Goal: Task Accomplishment & Management: Complete application form

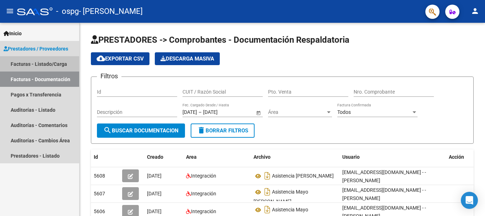
click at [20, 63] on link "Facturas - Listado/Carga" at bounding box center [39, 63] width 79 height 15
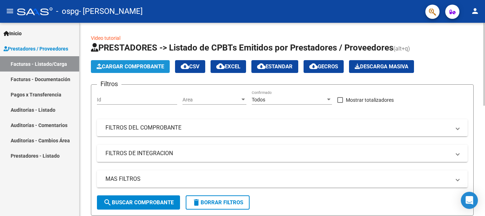
click at [166, 60] on button "Cargar Comprobante" at bounding box center [130, 66] width 79 height 13
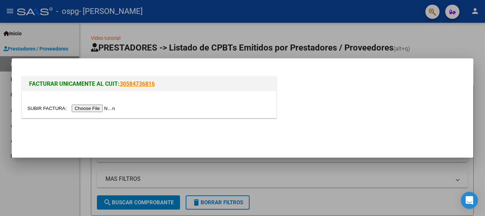
click at [114, 109] on input "file" at bounding box center [72, 107] width 90 height 7
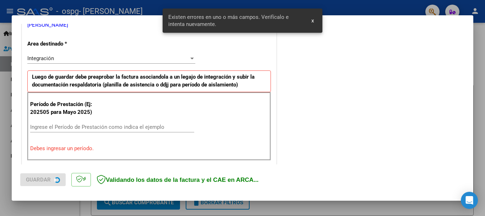
scroll to position [164, 0]
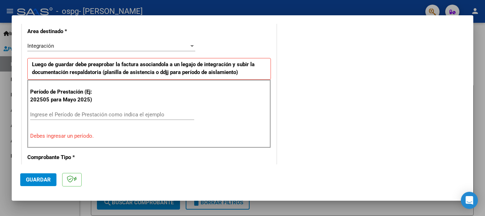
click at [64, 110] on div "Ingrese el Período de Prestación como indica el ejemplo" at bounding box center [112, 114] width 164 height 11
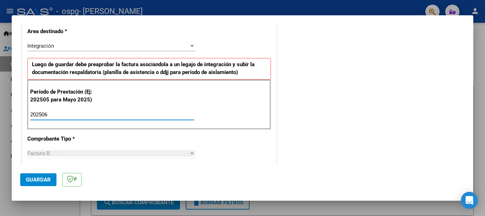
type input "202506"
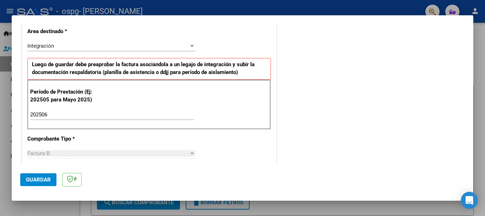
click at [77, 157] on div "Factura B Seleccionar Tipo" at bounding box center [111, 153] width 168 height 11
click at [77, 154] on div "Factura B" at bounding box center [108, 153] width 162 height 6
click at [44, 179] on span "Guardar" at bounding box center [38, 179] width 25 height 6
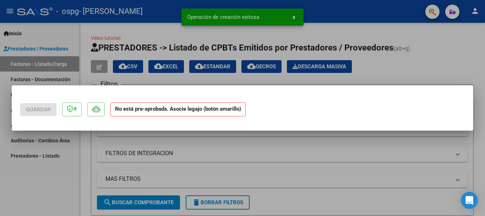
scroll to position [0, 0]
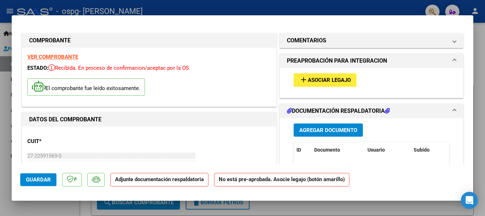
click at [341, 76] on span "add Asociar Legajo" at bounding box center [326, 79] width 52 height 6
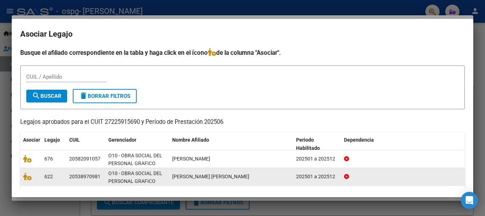
drag, startPoint x: 301, startPoint y: 161, endPoint x: 282, endPoint y: 169, distance: 20.9
click at [282, 169] on datatable-scroller "676 20582091057 O10 - OBRA SOCIAL DEL PERSONAL GRAFICO [PERSON_NAME] 202501 a 2…" at bounding box center [242, 176] width 445 height 53
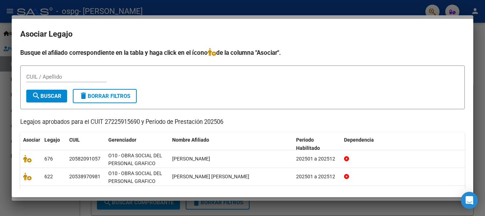
click at [219, 82] on div "CUIL / Apellido" at bounding box center [242, 79] width 433 height 17
click at [33, 74] on input "CUIL / Apellido" at bounding box center [66, 77] width 80 height 6
click at [33, 74] on input "[PERSON_NAME]" at bounding box center [66, 77] width 80 height 6
type input "[PERSON_NAME]"
click at [56, 94] on span "search Buscar" at bounding box center [46, 96] width 29 height 6
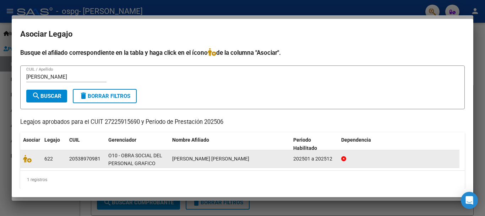
click at [214, 157] on span "[PERSON_NAME] [PERSON_NAME]" at bounding box center [210, 159] width 77 height 6
click at [28, 158] on icon at bounding box center [27, 159] width 9 height 8
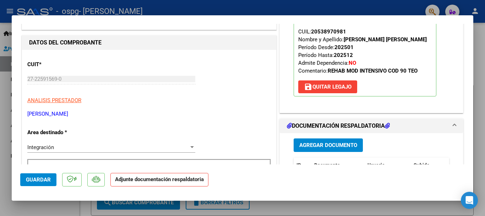
scroll to position [71, 0]
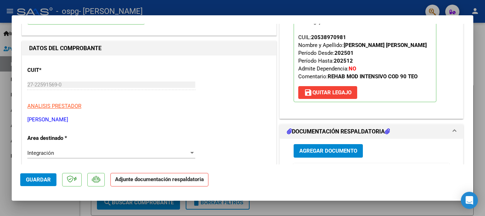
click at [332, 149] on span "Agregar Documento" at bounding box center [329, 151] width 58 height 6
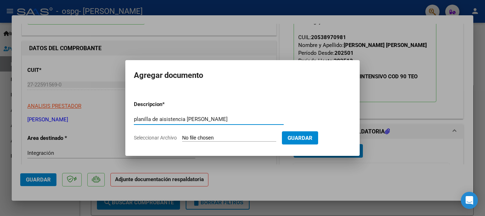
click at [165, 119] on input "planilla de aisistencia [PERSON_NAME]" at bounding box center [209, 119] width 150 height 6
type input "planilla de asistencia [PERSON_NAME]"
click at [171, 141] on form "Descripcion * planilla de asistencia [PERSON_NAME] Escriba aquí una descripcion…" at bounding box center [242, 121] width 217 height 52
click at [172, 138] on span "Seleccionar Archivo" at bounding box center [155, 138] width 43 height 6
click at [182, 138] on input "Seleccionar Archivo" at bounding box center [229, 138] width 94 height 7
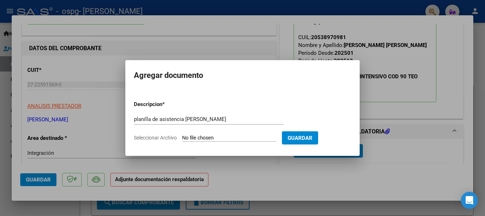
click at [169, 137] on span "Seleccionar Archivo" at bounding box center [155, 138] width 43 height 6
click at [182, 137] on input "Seleccionar Archivo" at bounding box center [229, 138] width 94 height 7
type input "C:\fakepath\CamScanner [DATE] 16.52.pdf"
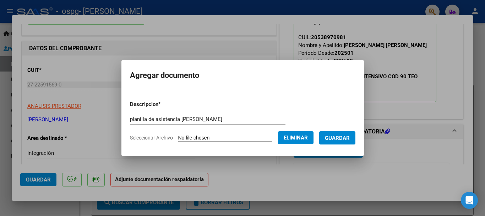
click at [350, 140] on span "Guardar" at bounding box center [337, 138] width 25 height 6
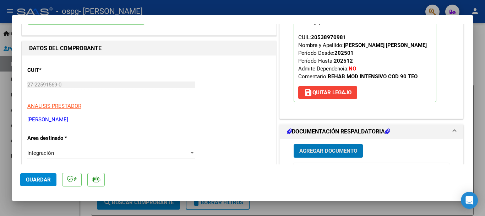
click at [190, 152] on div at bounding box center [192, 153] width 4 height 2
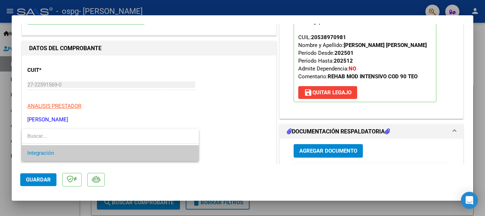
click at [30, 176] on div at bounding box center [242, 108] width 485 height 216
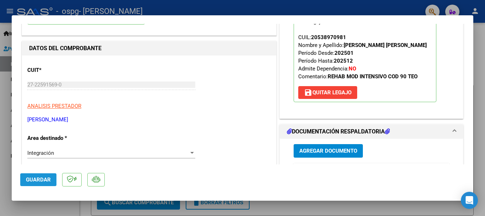
click at [30, 176] on span "Guardar" at bounding box center [38, 179] width 25 height 6
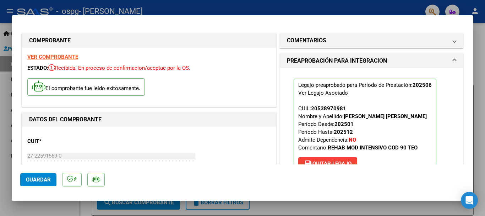
scroll to position [496, 0]
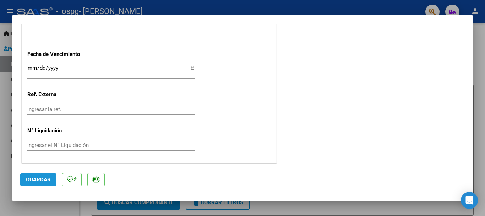
click at [40, 177] on span "Guardar" at bounding box center [38, 179] width 25 height 6
click at [66, 209] on div at bounding box center [242, 108] width 485 height 216
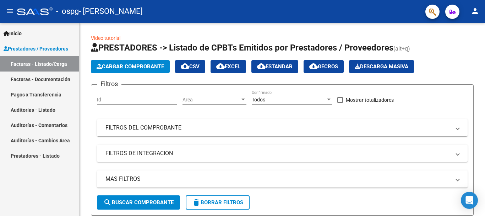
click at [46, 77] on link "Facturas - Documentación" at bounding box center [39, 78] width 79 height 15
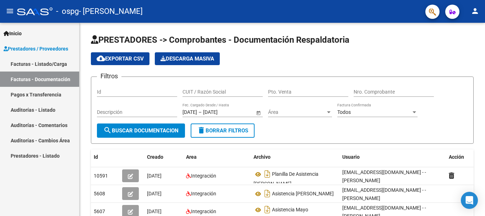
click at [49, 59] on link "Facturas - Listado/Carga" at bounding box center [39, 63] width 79 height 15
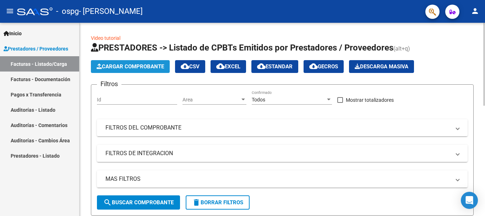
click at [139, 67] on span "Cargar Comprobante" at bounding box center [131, 66] width 68 height 6
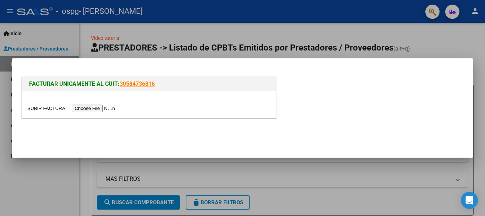
click at [96, 106] on input "file" at bounding box center [72, 107] width 90 height 7
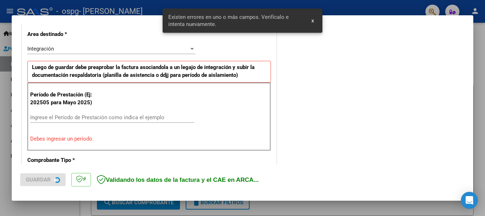
scroll to position [164, 0]
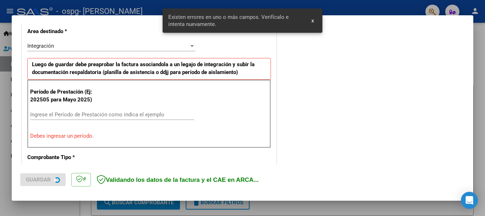
click at [90, 183] on p at bounding box center [81, 180] width 20 height 14
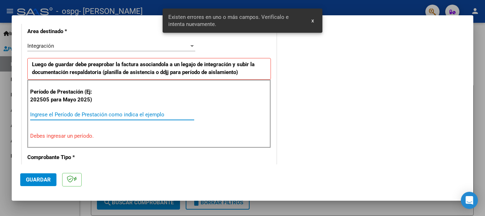
click at [56, 114] on input "Ingrese el Período de Prestación como indica el ejemplo" at bounding box center [112, 114] width 164 height 6
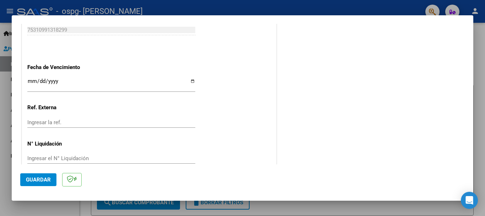
scroll to position [485, 0]
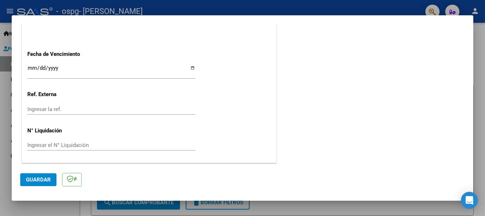
type input "202507"
click at [41, 182] on span "Guardar" at bounding box center [38, 179] width 25 height 6
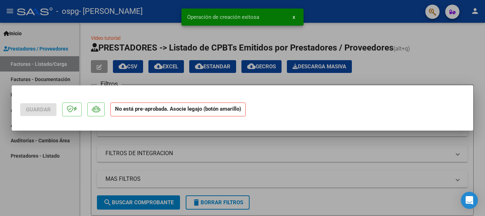
scroll to position [0, 0]
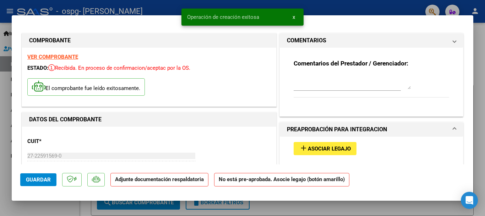
click at [199, 192] on mat-dialog-actions "Guardar Adjunte documentación respaldatoria No está pre-aprobada. Asocie legajo…" at bounding box center [242, 178] width 445 height 28
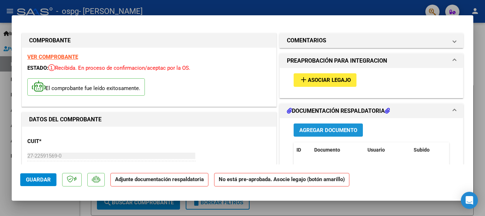
click at [319, 126] on button "Agregar Documento" at bounding box center [328, 129] width 69 height 13
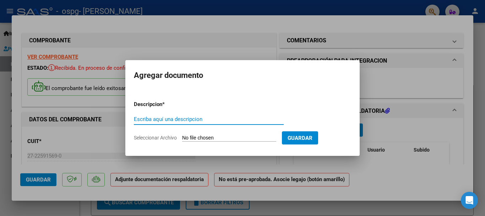
click at [67, 152] on div at bounding box center [242, 108] width 485 height 216
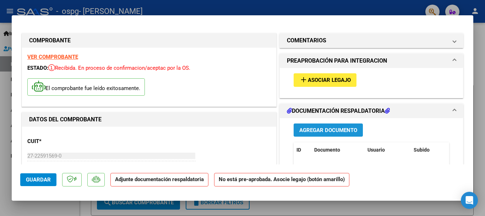
click at [331, 130] on span "Agregar Documento" at bounding box center [329, 130] width 58 height 6
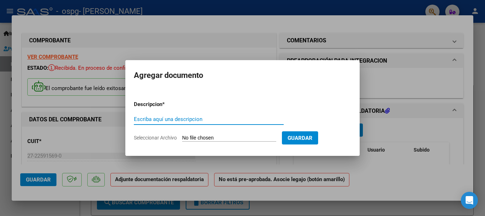
click at [68, 121] on div at bounding box center [242, 108] width 485 height 216
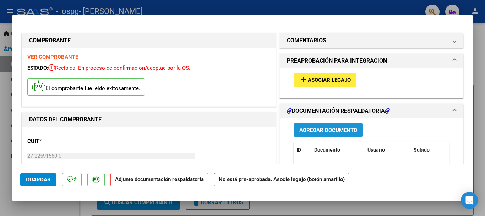
click at [331, 130] on span "Agregar Documento" at bounding box center [329, 130] width 58 height 6
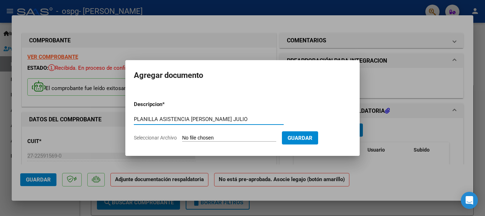
type input "PLANILLA ASISTENCIA [PERSON_NAME] JULIO"
click at [189, 137] on input "Seleccionar Archivo" at bounding box center [229, 138] width 94 height 7
type input "C:\fakepath\CamScanner [DATE] 16.59.pdf"
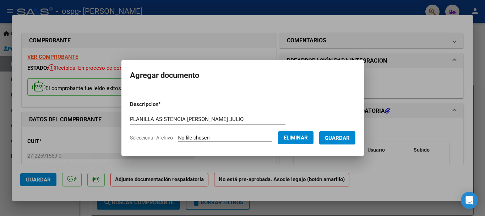
click at [340, 135] on span "Guardar" at bounding box center [337, 138] width 25 height 6
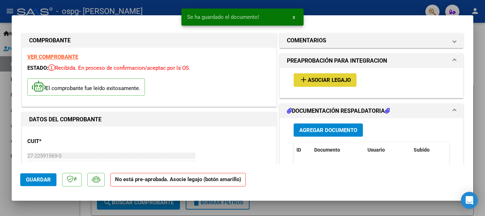
click at [328, 78] on span "Asociar Legajo" at bounding box center [329, 80] width 43 height 6
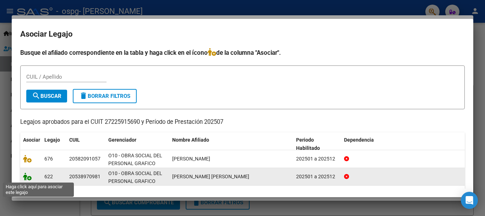
click at [27, 178] on icon at bounding box center [27, 176] width 9 height 8
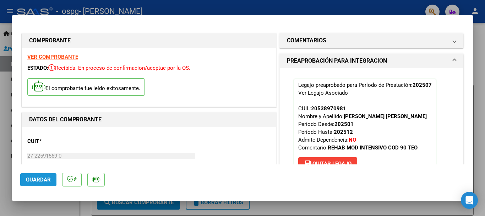
click at [41, 177] on span "Guardar" at bounding box center [38, 179] width 25 height 6
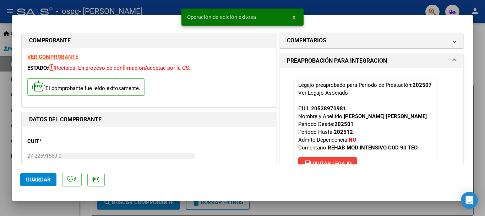
click at [5, 87] on div at bounding box center [242, 108] width 485 height 216
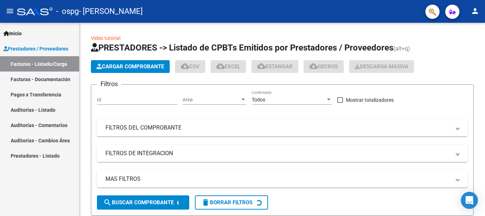
click at [76, 206] on div "Inicio Instructivos Contacto OS Prestadores / Proveedores Facturas - Listado/Ca…" at bounding box center [39, 119] width 79 height 193
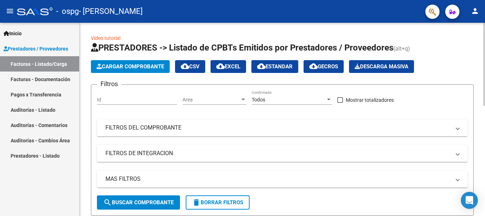
click at [74, 206] on div "Inicio Instructivos Contacto OS Prestadores / Proveedores Facturas - Listado/Ca…" at bounding box center [39, 119] width 79 height 193
click at [73, 38] on link "Inicio" at bounding box center [39, 33] width 79 height 15
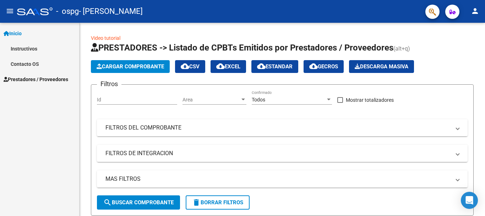
click at [75, 160] on div "Inicio Instructivos Contacto OS Prestadores / Proveedores Facturas - Listado/Ca…" at bounding box center [39, 119] width 79 height 193
click at [76, 58] on link "Contacto OS" at bounding box center [39, 63] width 79 height 15
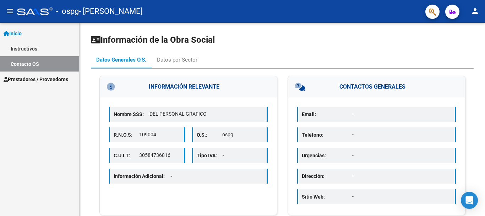
click at [76, 12] on span "- ospg" at bounding box center [67, 12] width 23 height 16
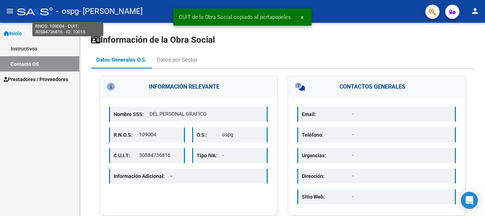
click at [73, 167] on div "Inicio Instructivos Contacto OS Prestadores / Proveedores Facturas - Listado/Ca…" at bounding box center [39, 119] width 79 height 193
click at [75, 95] on div "Inicio Instructivos Contacto OS Prestadores / Proveedores Facturas - Listado/Ca…" at bounding box center [39, 119] width 79 height 193
click at [72, 160] on div "Inicio Instructivos Contacto OS Prestadores / Proveedores Facturas - Listado/Ca…" at bounding box center [39, 119] width 79 height 193
click at [71, 160] on div "Inicio Instructivos Contacto OS Prestadores / Proveedores Facturas - Listado/Ca…" at bounding box center [39, 119] width 79 height 193
click at [75, 214] on div "Inicio Instructivos Contacto OS Prestadores / Proveedores Facturas - Listado/Ca…" at bounding box center [39, 119] width 79 height 193
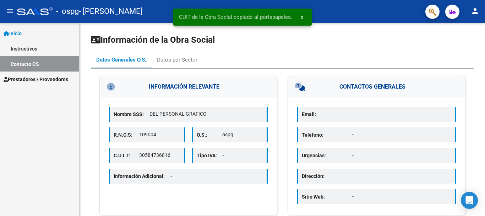
click at [73, 129] on div "Inicio Instructivos Contacto OS Prestadores / Proveedores Facturas - Listado/Ca…" at bounding box center [39, 119] width 79 height 193
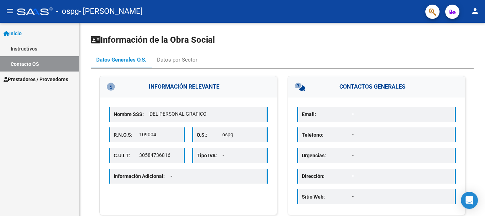
click at [73, 118] on div "Inicio Instructivos Contacto OS Prestadores / Proveedores Facturas - Listado/Ca…" at bounding box center [39, 119] width 79 height 193
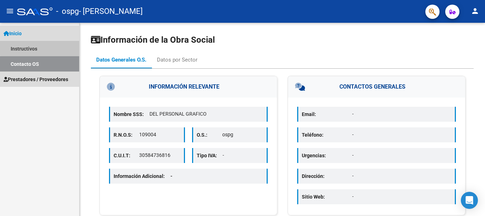
click at [53, 121] on div "Inicio Instructivos Contacto OS Prestadores / Proveedores Facturas - Listado/Ca…" at bounding box center [39, 119] width 79 height 193
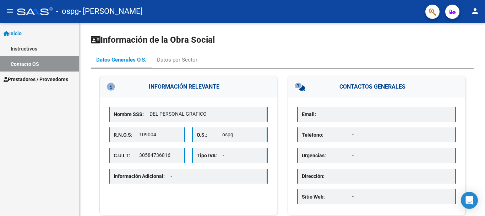
click at [76, 160] on div "Inicio Instructivos Contacto OS Prestadores / Proveedores Facturas - Listado/Ca…" at bounding box center [39, 119] width 79 height 193
click at [74, 149] on div "Inicio Instructivos Contacto OS Prestadores / Proveedores Facturas - Listado/Ca…" at bounding box center [39, 119] width 79 height 193
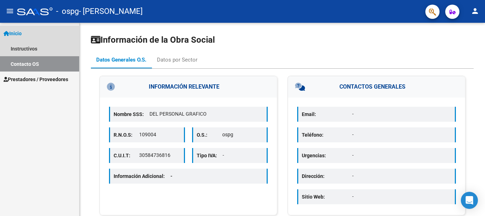
click at [77, 199] on div "Inicio Instructivos Contacto OS Prestadores / Proveedores Facturas - Listado/Ca…" at bounding box center [39, 119] width 79 height 193
click at [72, 86] on link "Prestadores / Proveedores" at bounding box center [39, 78] width 79 height 15
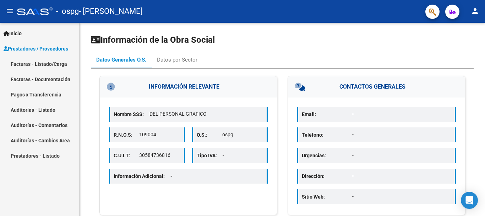
click at [55, 97] on link "Pagos x Transferencia" at bounding box center [39, 94] width 79 height 15
click at [75, 149] on link "Prestadores - Listado" at bounding box center [39, 155] width 79 height 15
click at [76, 82] on link "Facturas - Documentación" at bounding box center [39, 78] width 79 height 15
click at [72, 4] on span "- ospg" at bounding box center [67, 12] width 23 height 16
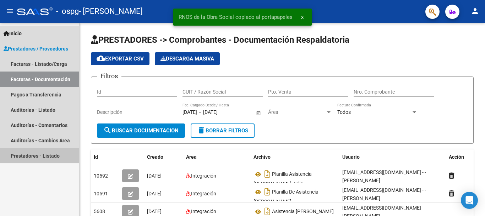
click at [71, 18] on span "- ospg" at bounding box center [67, 12] width 23 height 16
type textarea "30584736816"
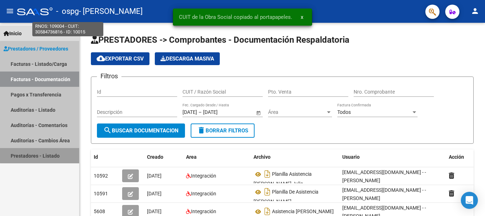
click at [71, 76] on link "Facturas - Documentación" at bounding box center [39, 78] width 79 height 15
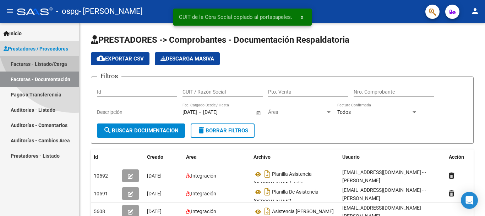
click at [76, 129] on link "Auditorías - Comentarios" at bounding box center [39, 124] width 79 height 15
click at [74, 58] on link "Facturas - Listado/Carga" at bounding box center [39, 63] width 79 height 15
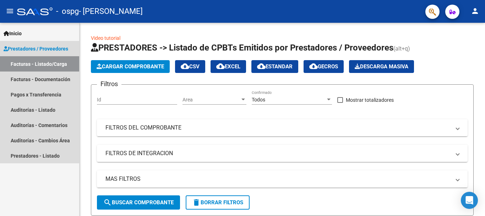
click at [34, 48] on span "Prestadores / Proveedores" at bounding box center [36, 49] width 65 height 8
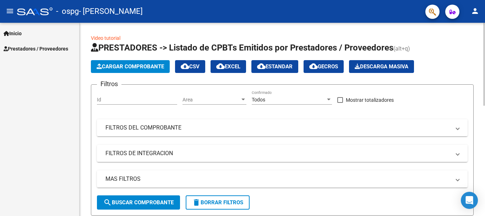
click at [131, 66] on span "Cargar Comprobante" at bounding box center [131, 66] width 68 height 6
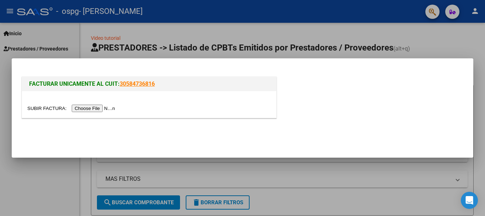
click at [101, 107] on input "file" at bounding box center [72, 107] width 90 height 7
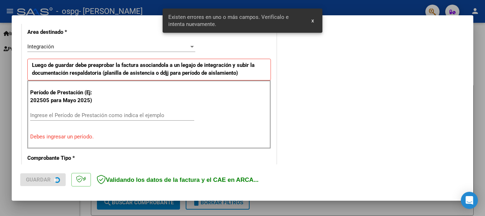
scroll to position [164, 0]
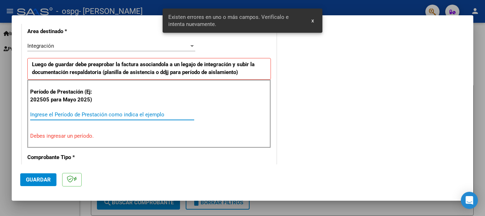
click at [66, 115] on input "Ingrese el Período de Prestación como indica el ejemplo" at bounding box center [112, 114] width 164 height 6
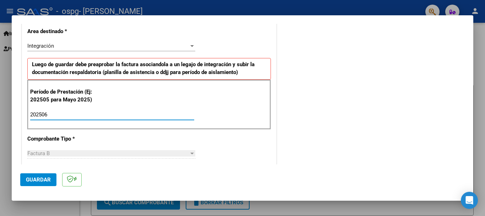
type input "202506"
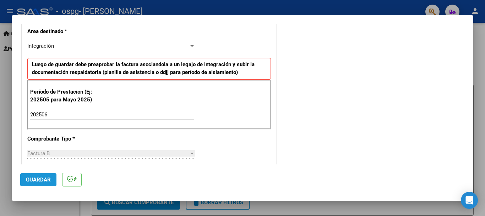
click at [48, 178] on span "Guardar" at bounding box center [38, 179] width 25 height 6
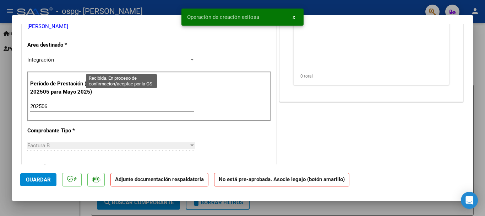
scroll to position [0, 0]
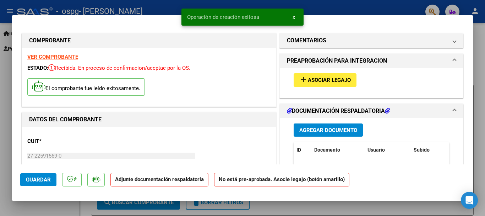
click at [346, 79] on span "Asociar Legajo" at bounding box center [329, 80] width 43 height 6
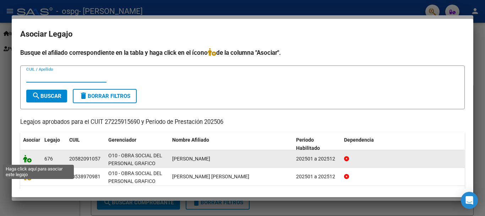
click at [25, 160] on icon at bounding box center [27, 159] width 9 height 8
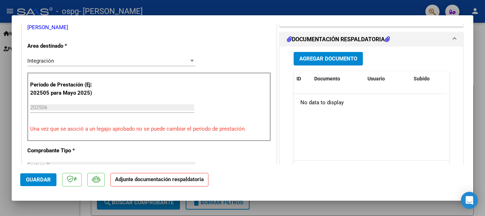
scroll to position [166, 0]
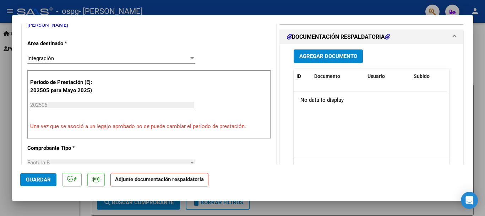
click at [321, 58] on span "Agregar Documento" at bounding box center [329, 56] width 58 height 6
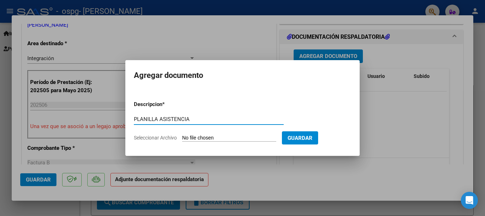
type input "PLANILLA ASISTENCIA"
click at [119, 140] on div at bounding box center [242, 108] width 485 height 216
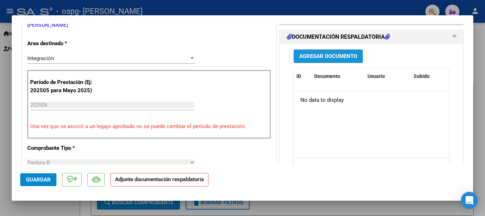
click at [334, 57] on span "Agregar Documento" at bounding box center [329, 56] width 58 height 6
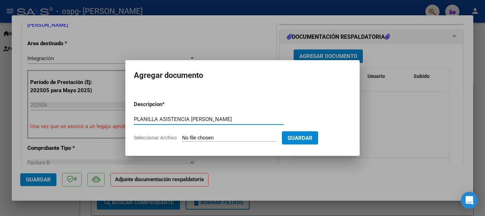
type input "PLANILLA ASISTENCIA [PERSON_NAME]"
click at [201, 135] on input "Seleccionar Archivo" at bounding box center [229, 138] width 94 height 7
type input "C:\fakepath\CamScanner [DATE] 17.07.pdf"
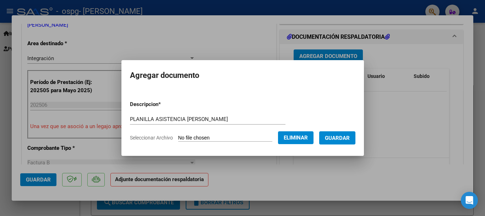
click at [355, 142] on button "Guardar" at bounding box center [337, 137] width 36 height 13
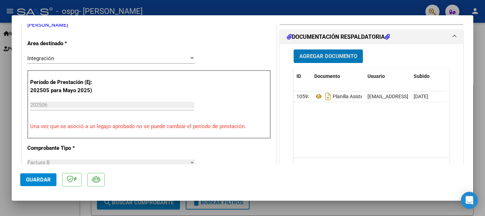
click at [35, 182] on span "Guardar" at bounding box center [38, 179] width 25 height 6
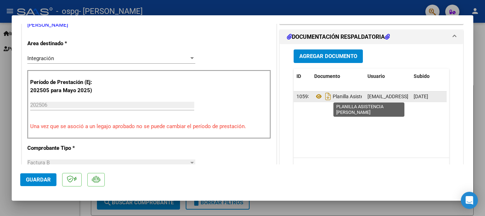
click at [343, 98] on span "Planilla Asistencia [PERSON_NAME]" at bounding box center [362, 96] width 97 height 6
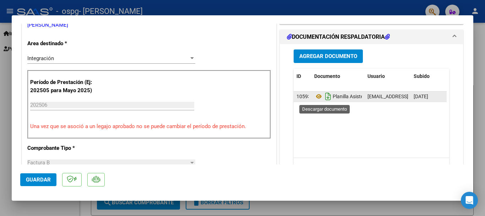
click at [324, 95] on icon "Descargar documento" at bounding box center [328, 96] width 9 height 11
click at [324, 50] on button "Agregar Documento" at bounding box center [328, 55] width 69 height 13
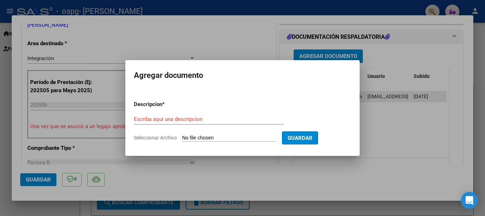
click at [188, 139] on input "Seleccionar Archivo" at bounding box center [229, 138] width 94 height 7
type input "C:\fakepath\CamScanner [DATE] 17.16.pdf"
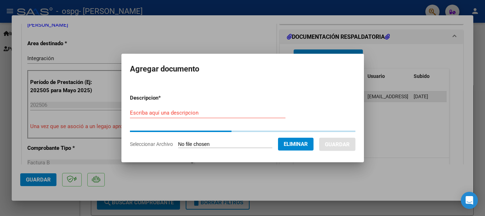
click at [158, 114] on input "Escriba aquí una descripcion" at bounding box center [208, 112] width 156 height 6
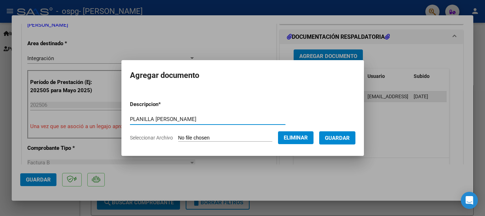
type input "PLANILLA [PERSON_NAME]"
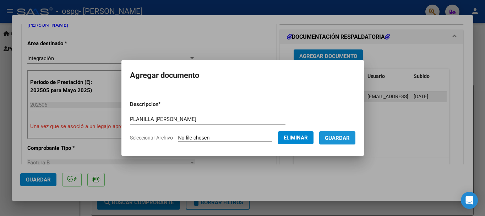
click at [346, 135] on span "Guardar" at bounding box center [337, 138] width 25 height 6
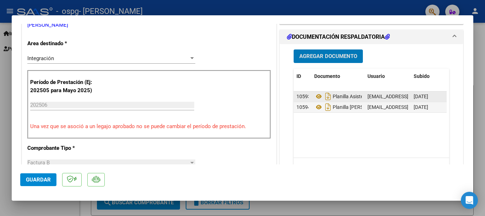
scroll to position [0, 35]
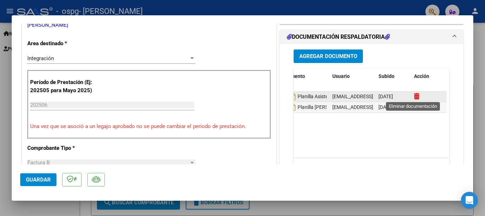
click at [414, 93] on icon at bounding box center [416, 96] width 5 height 7
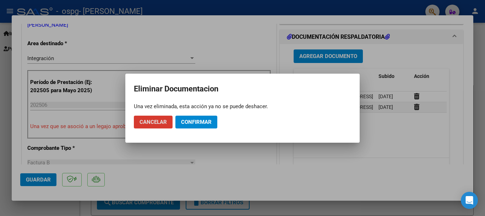
click at [204, 120] on span "Confirmar" at bounding box center [196, 122] width 31 height 6
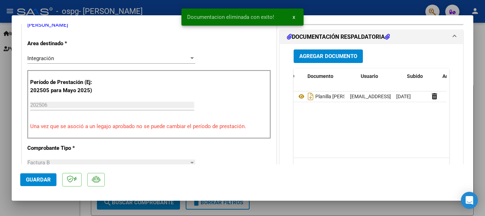
scroll to position [0, 7]
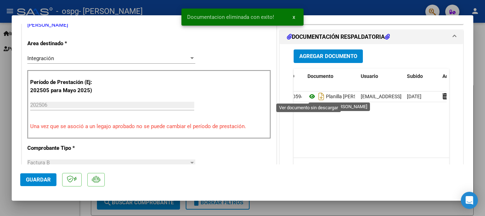
click at [310, 95] on icon at bounding box center [312, 96] width 9 height 9
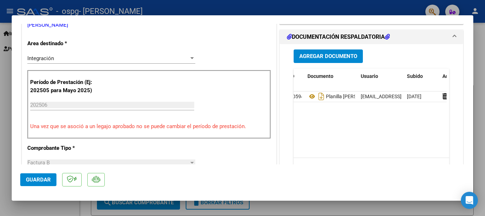
click at [44, 175] on button "Guardar" at bounding box center [38, 179] width 36 height 13
click at [5, 137] on div at bounding box center [242, 108] width 485 height 216
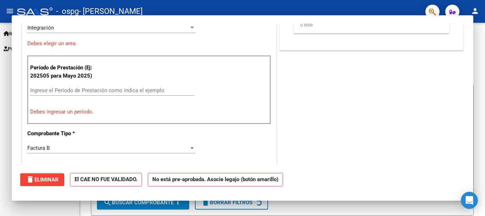
scroll to position [0, 0]
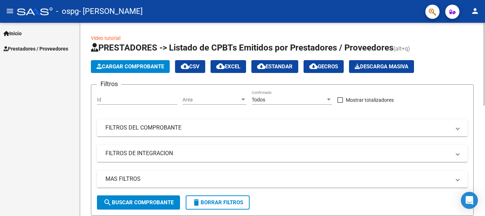
click at [137, 64] on span "Cargar Comprobante" at bounding box center [131, 66] width 68 height 6
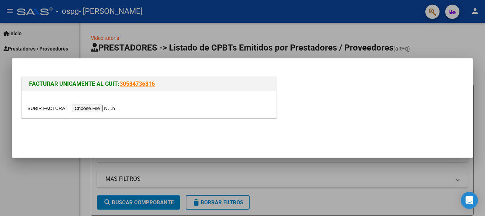
click at [100, 106] on input "file" at bounding box center [72, 107] width 90 height 7
click at [109, 109] on input "file" at bounding box center [72, 107] width 90 height 7
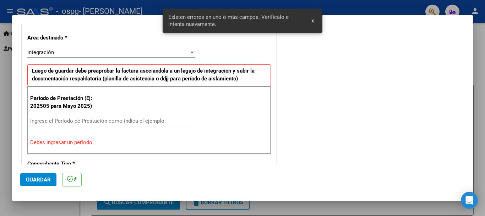
scroll to position [164, 0]
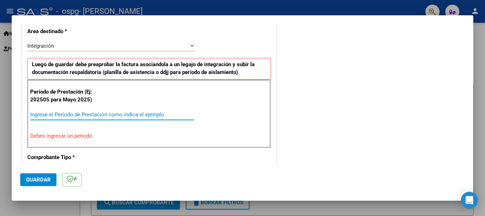
click at [50, 116] on input "Ingrese el Período de Prestación como indica el ejemplo" at bounding box center [112, 114] width 164 height 6
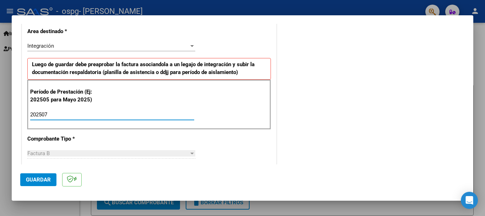
type input "202507"
click at [135, 142] on div "CUIT * 27-22591569-0 Ingresar CUIT ANALISIS PRESTADOR [PERSON_NAME] [PERSON_NAM…" at bounding box center [149, 215] width 254 height 535
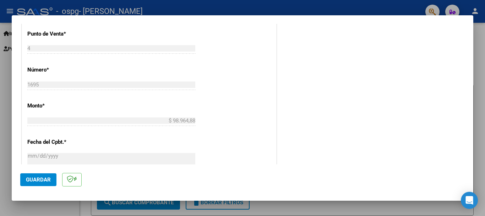
scroll to position [485, 0]
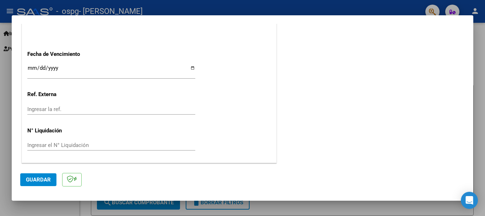
click at [58, 121] on div "Ingresar la ref." at bounding box center [111, 112] width 168 height 17
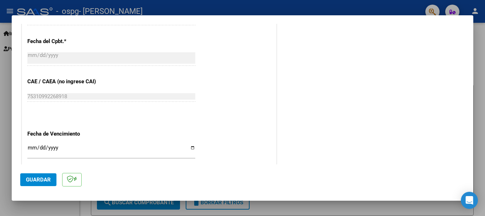
scroll to position [403, 0]
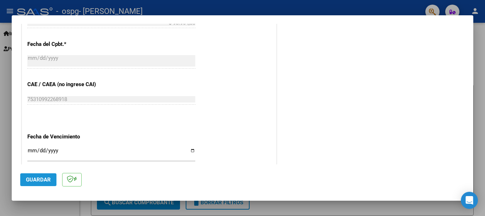
click at [37, 178] on span "Guardar" at bounding box center [38, 179] width 25 height 6
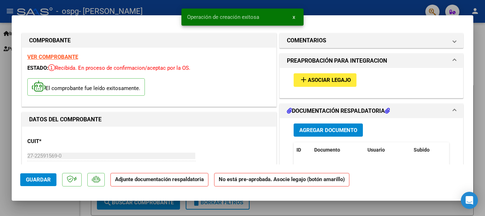
click at [332, 76] on span "add Asociar Legajo" at bounding box center [326, 79] width 52 height 6
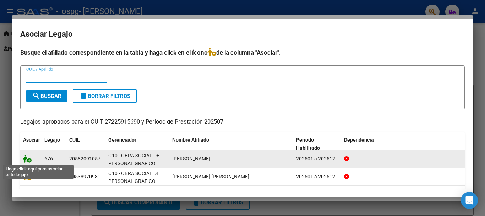
click at [26, 158] on icon at bounding box center [27, 159] width 9 height 8
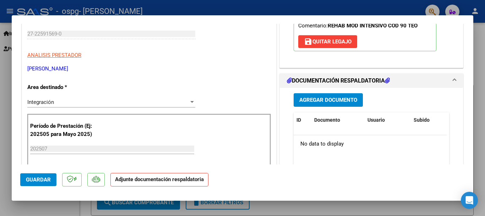
scroll to position [125, 0]
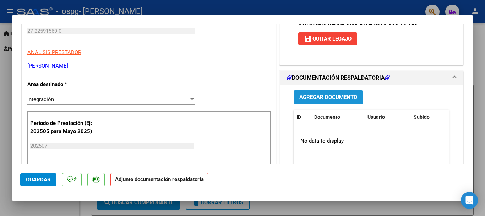
click at [336, 98] on span "Agregar Documento" at bounding box center [329, 97] width 58 height 6
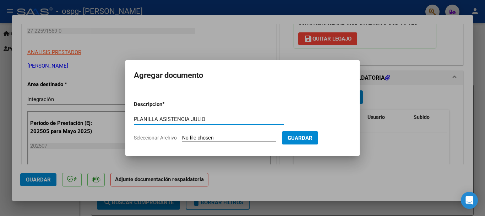
type input "PLANILLA ASISTENCIA JULIO"
click at [173, 138] on span "Seleccionar Archivo" at bounding box center [155, 138] width 43 height 6
click at [182, 138] on input "Seleccionar Archivo" at bounding box center [229, 138] width 94 height 7
type input "C:\fakepath\CamScanner [DATE] 17.15.pdf"
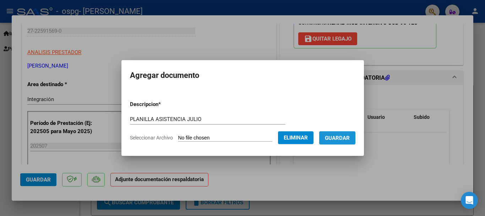
click at [339, 133] on button "Guardar" at bounding box center [337, 137] width 36 height 13
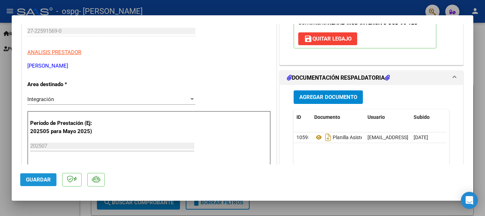
click at [40, 178] on span "Guardar" at bounding box center [38, 179] width 25 height 6
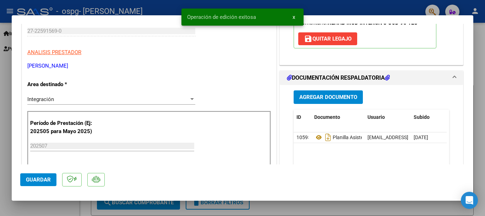
click at [37, 4] on div at bounding box center [242, 108] width 485 height 216
type input "$ 0,00"
